Goal: Task Accomplishment & Management: Use online tool/utility

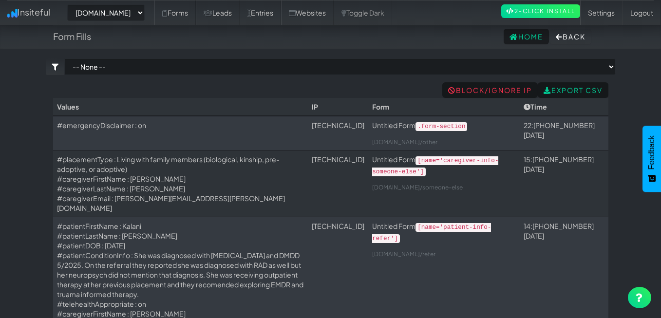
select select "2385"
click at [281, 14] on link "Entries" at bounding box center [260, 12] width 41 height 24
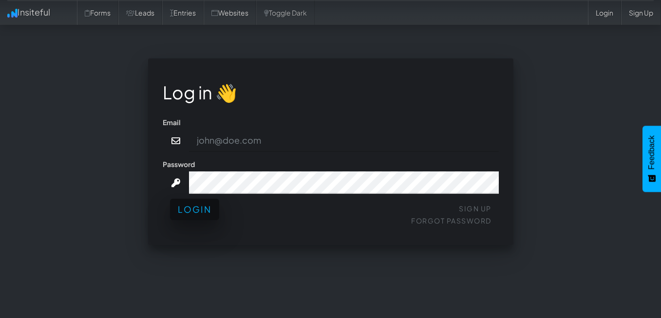
type input "[EMAIL_ADDRESS][DOMAIN_NAME]"
click at [184, 215] on button "Login" at bounding box center [194, 209] width 49 height 21
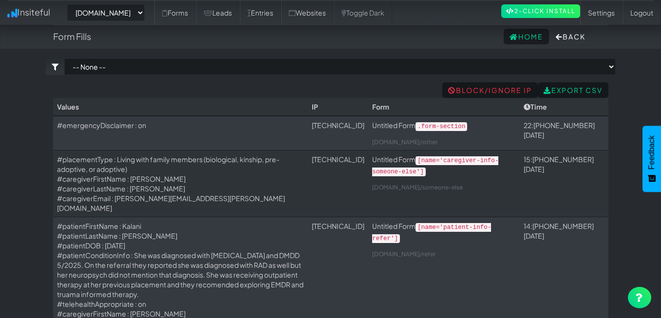
select select "2385"
